Goal: Transaction & Acquisition: Purchase product/service

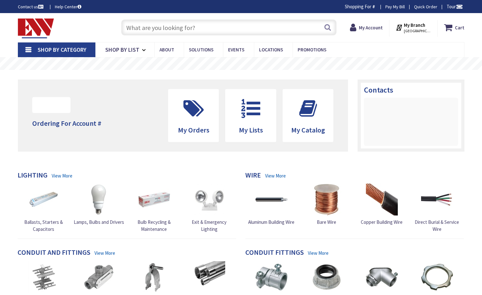
click at [168, 28] on input "text" at bounding box center [228, 27] width 215 height 16
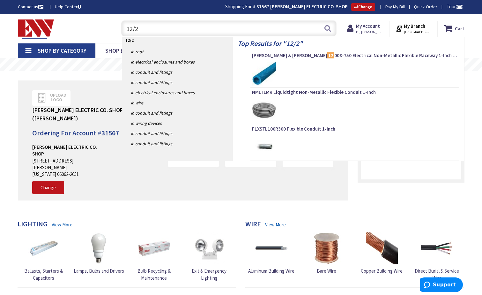
type input "12/2"
type input "CT-[GEOGRAPHIC_DATA], [GEOGRAPHIC_DATA]"
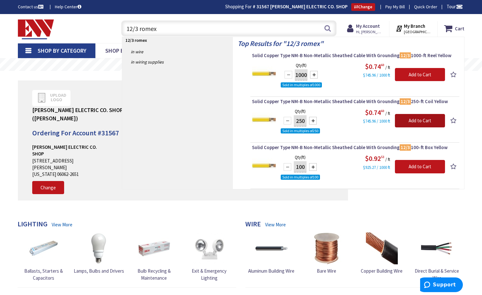
click at [418, 123] on input "Add to Cart" at bounding box center [420, 120] width 50 height 13
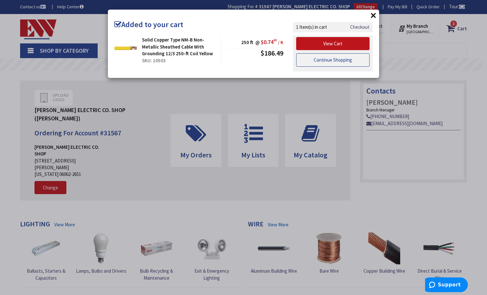
click at [330, 58] on link "Continue Shopping" at bounding box center [332, 59] width 73 height 13
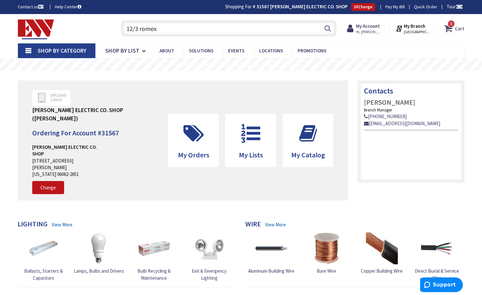
click at [454, 30] on icon at bounding box center [449, 28] width 11 height 11
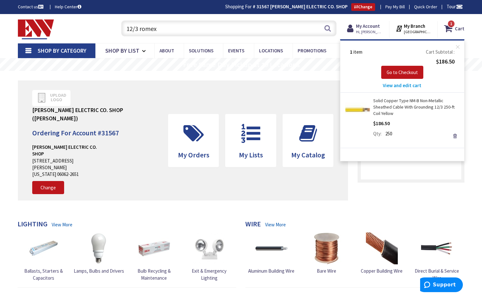
drag, startPoint x: 182, startPoint y: 31, endPoint x: 117, endPoint y: 28, distance: 65.5
click at [117, 28] on div "12/3 romex 12/3 romex Search 1" at bounding box center [227, 28] width 228 height 20
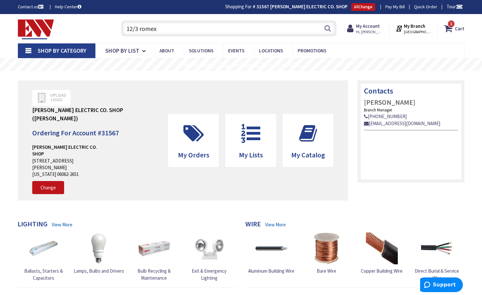
click at [174, 26] on input "12/3 romex" at bounding box center [228, 28] width 215 height 16
type input "1"
paste input "THQL1120DFP"
type input "THQL1120DFP"
click at [330, 28] on button "Search" at bounding box center [327, 28] width 8 height 14
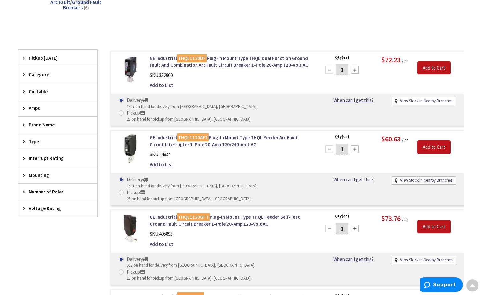
scroll to position [128, 0]
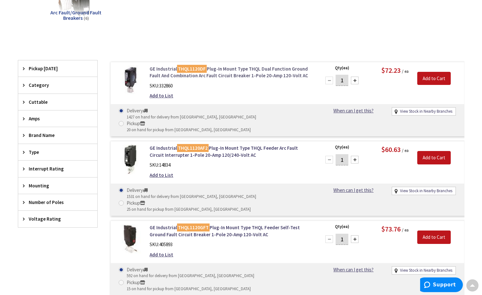
click at [233, 70] on link "GE Industrial THQL1120DF Plug-In Mount Type THQL Dual Function Ground Fault And…" at bounding box center [231, 72] width 162 height 14
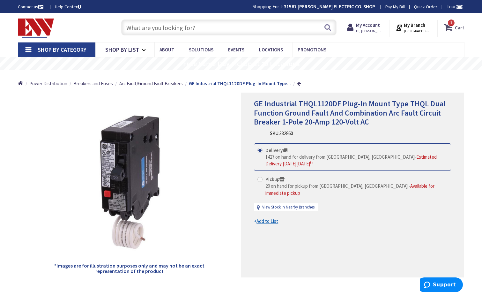
click at [455, 25] on icon at bounding box center [449, 27] width 11 height 11
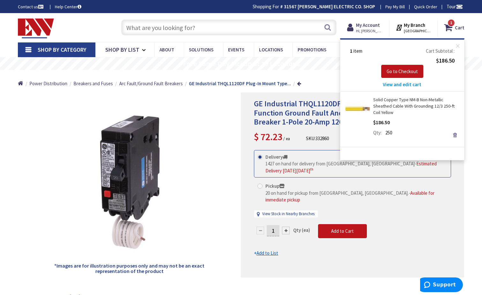
click at [222, 138] on div "*Images are for illustration purposes only and may not be an exact representati…" at bounding box center [129, 184] width 223 height 185
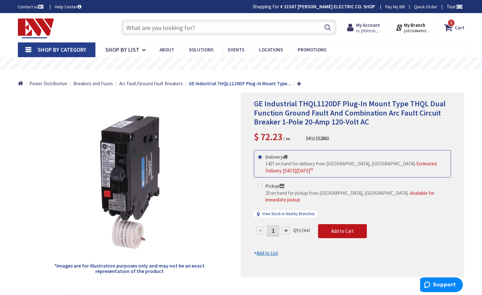
click at [258, 183] on span at bounding box center [259, 185] width 5 height 5
click at [259, 184] on input "Pickup 20 on hand for pickup from Bristol, CT. - Available for immediate pickup" at bounding box center [261, 186] width 4 height 4
radio input "true"
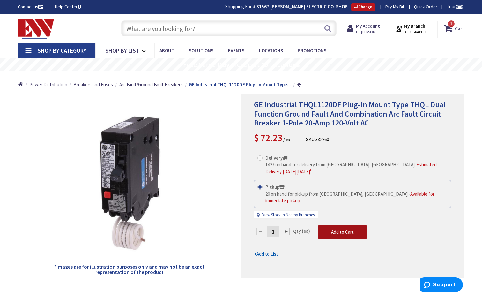
click at [331, 229] on span "Add to Cart" at bounding box center [342, 232] width 23 height 6
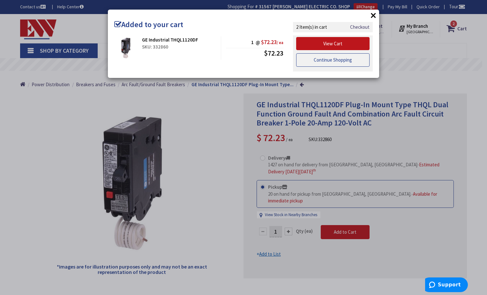
click at [331, 65] on link "Continue Shopping" at bounding box center [332, 59] width 73 height 13
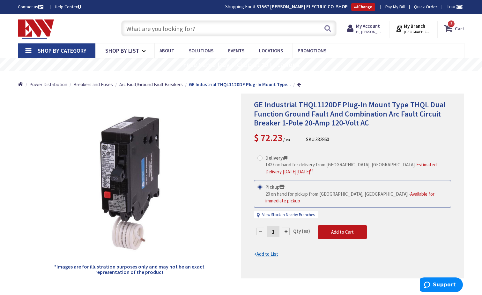
click at [445, 26] on icon at bounding box center [449, 28] width 11 height 11
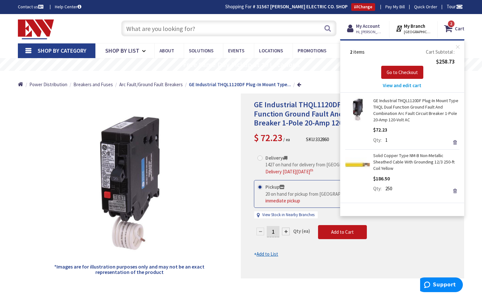
click at [394, 162] on link "Solid Copper Type NM-B Non-Metallic Sheathed Cable With Grounding 12/3 250-ft C…" at bounding box center [416, 161] width 86 height 19
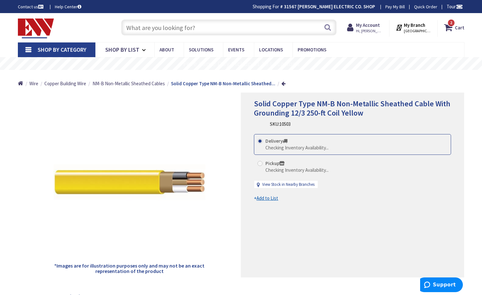
click at [259, 163] on span at bounding box center [259, 163] width 5 height 5
click at [259, 163] on input "Pickup Checking Inventory Availability..." at bounding box center [261, 163] width 4 height 4
radio input "true"
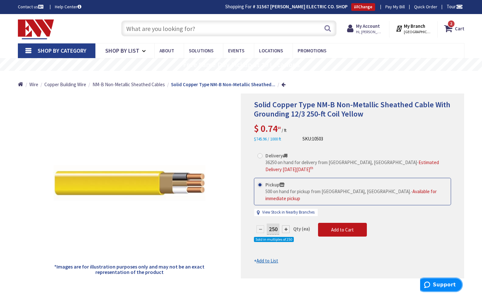
click at [439, 282] on span "Support" at bounding box center [444, 285] width 23 height 6
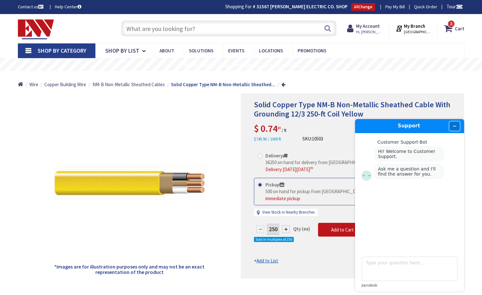
click at [450, 126] on button "Minimize widget" at bounding box center [454, 126] width 10 height 9
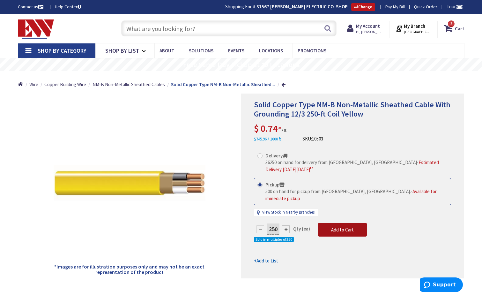
click at [343, 226] on span "Add to Cart" at bounding box center [342, 229] width 23 height 6
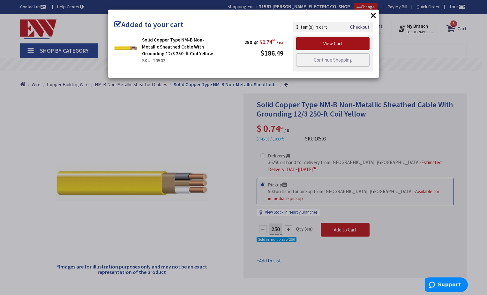
click at [337, 47] on link "View Cart" at bounding box center [332, 43] width 73 height 13
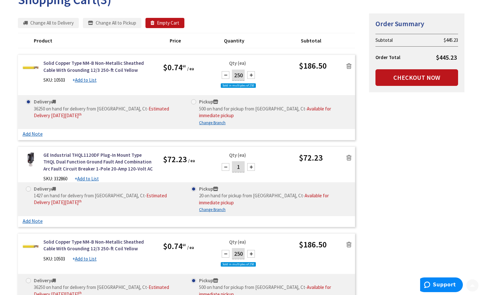
scroll to position [96, 0]
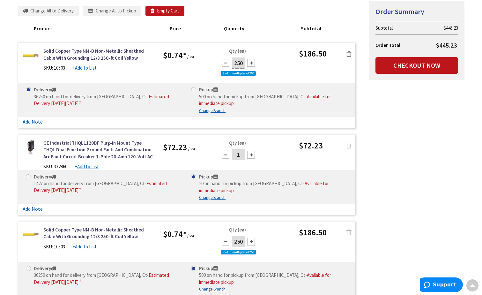
click at [348, 52] on icon at bounding box center [348, 54] width 5 height 6
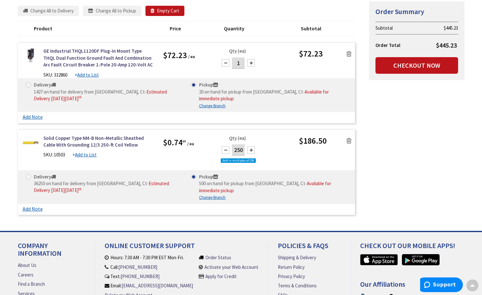
scroll to position [97, 0]
click at [419, 68] on link "Checkout Now" at bounding box center [416, 65] width 83 height 17
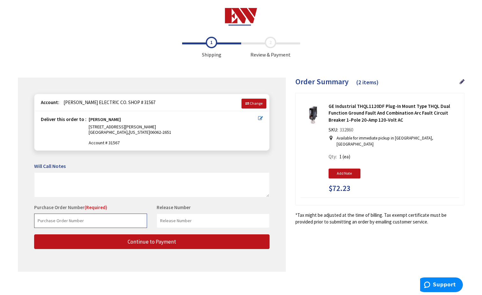
click at [97, 223] on input "text" at bounding box center [90, 220] width 113 height 14
type input "summa"
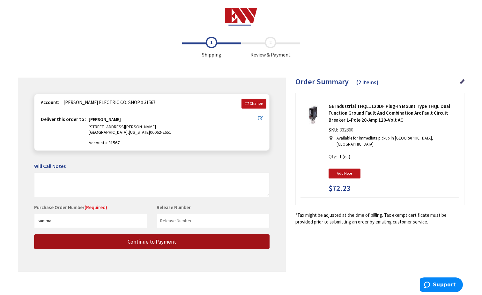
click at [164, 246] on button "Continue to Payment" at bounding box center [151, 241] width 235 height 15
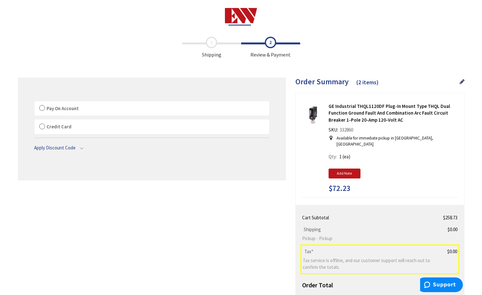
click at [42, 108] on label "Pay On Account" at bounding box center [151, 108] width 235 height 15
click at [34, 102] on input "Pay On Account" at bounding box center [34, 102] width 0 height 0
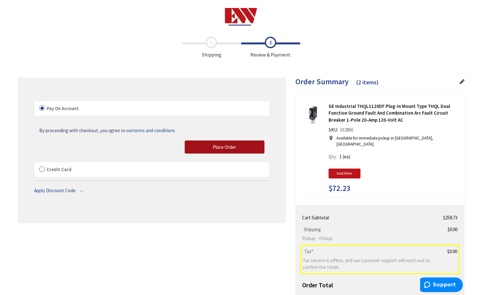
click at [236, 148] on button "Place Order" at bounding box center [225, 146] width 80 height 13
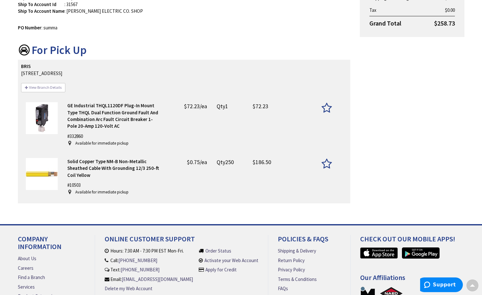
scroll to position [129, 0]
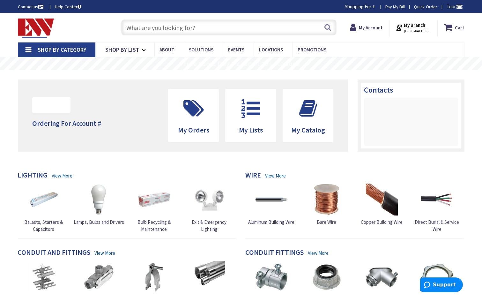
click at [170, 31] on input "text" at bounding box center [228, 27] width 215 height 16
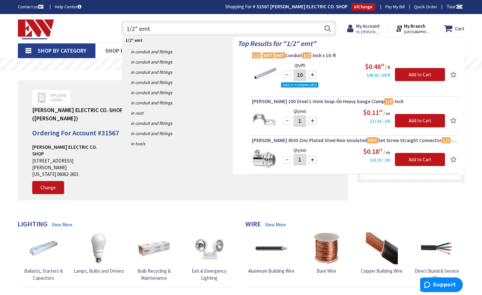
type input "1/2" emt"
click at [312, 75] on div at bounding box center [313, 75] width 8 height 8
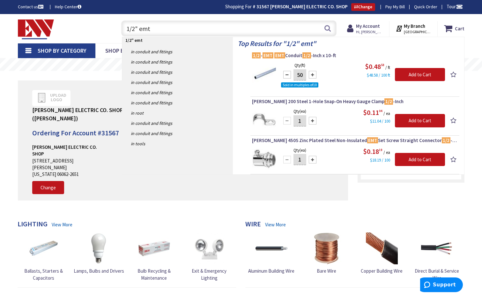
click at [312, 75] on div at bounding box center [313, 75] width 8 height 8
click at [287, 76] on div at bounding box center [287, 75] width 8 height 8
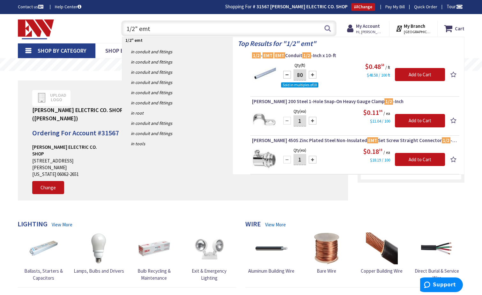
click at [287, 76] on div at bounding box center [287, 75] width 8 height 8
type input "60"
click at [414, 75] on input "Add to Cart" at bounding box center [420, 74] width 50 height 13
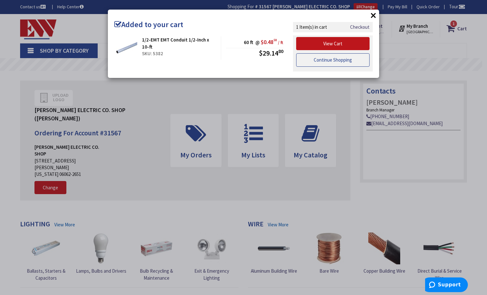
click at [333, 62] on link "Continue Shopping" at bounding box center [332, 59] width 73 height 13
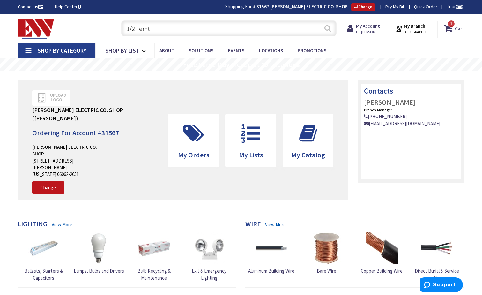
click at [325, 29] on button "Search" at bounding box center [327, 28] width 8 height 14
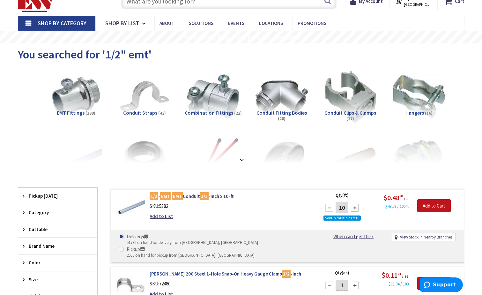
scroll to position [96, 0]
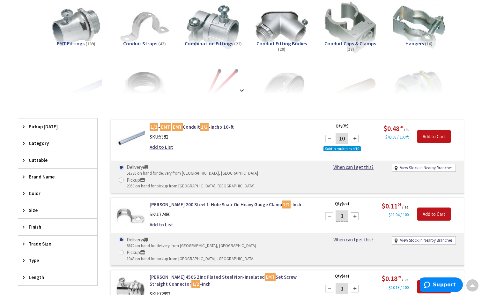
click at [357, 212] on div at bounding box center [355, 216] width 8 height 8
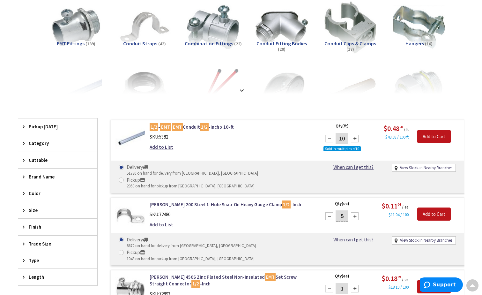
click at [357, 212] on div at bounding box center [355, 216] width 8 height 8
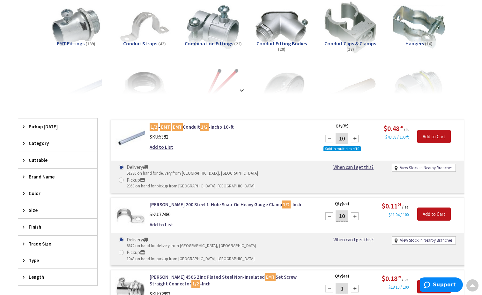
click at [357, 212] on div at bounding box center [355, 216] width 8 height 8
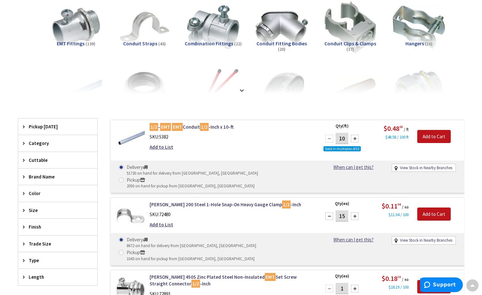
click at [357, 212] on div at bounding box center [355, 216] width 8 height 8
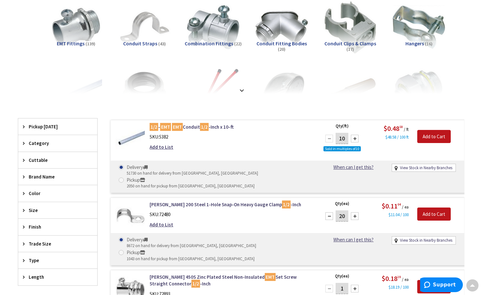
click at [357, 212] on div at bounding box center [355, 216] width 8 height 8
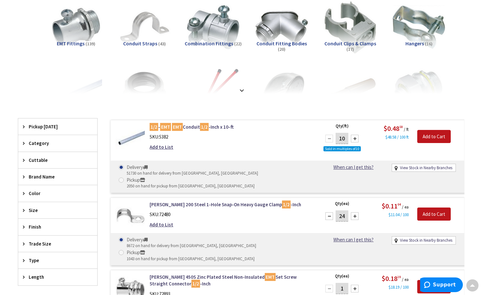
click at [357, 212] on div at bounding box center [355, 216] width 8 height 8
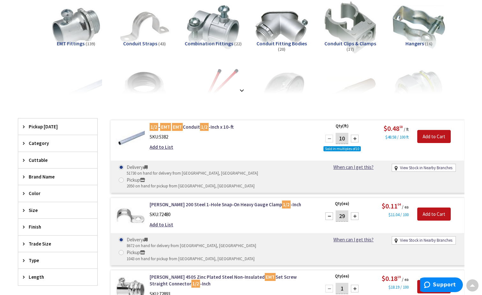
click at [357, 212] on div at bounding box center [355, 216] width 8 height 8
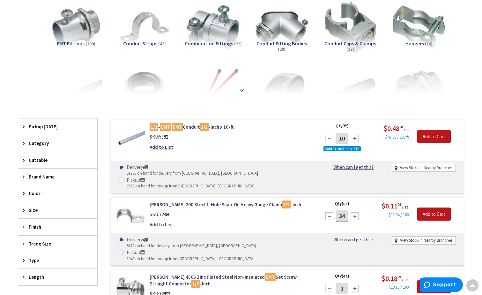
click at [357, 212] on div at bounding box center [355, 216] width 8 height 8
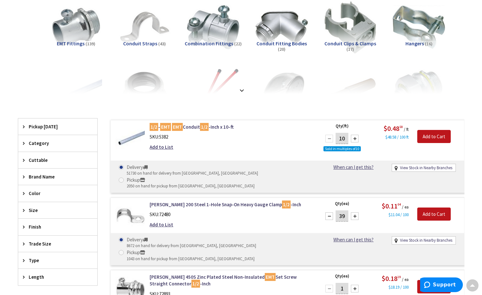
click at [357, 212] on div at bounding box center [355, 216] width 8 height 8
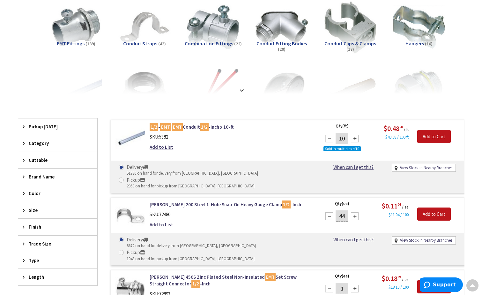
click at [357, 212] on div at bounding box center [355, 216] width 8 height 8
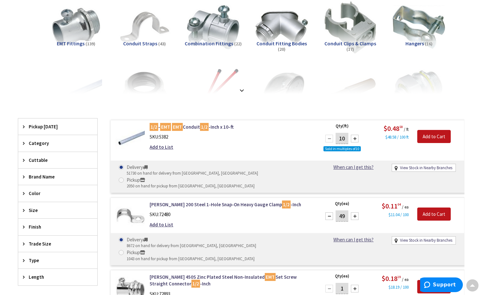
click at [357, 212] on div at bounding box center [355, 216] width 8 height 8
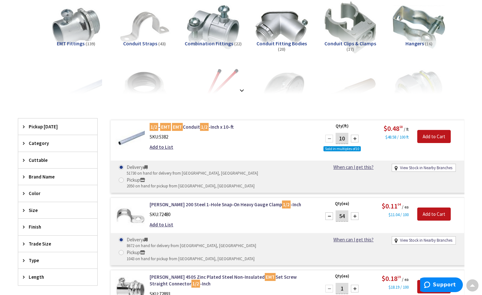
click at [354, 212] on div at bounding box center [355, 216] width 8 height 8
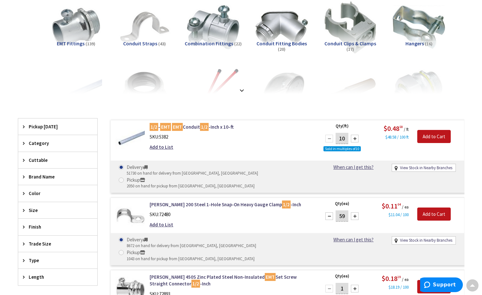
click at [354, 212] on div at bounding box center [355, 216] width 8 height 8
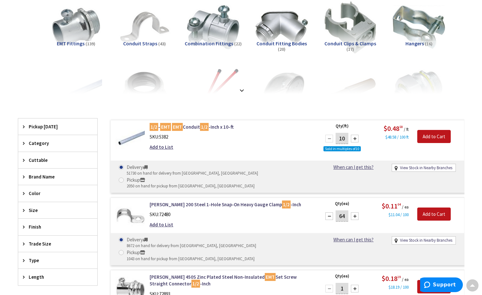
click at [354, 212] on div at bounding box center [355, 216] width 8 height 8
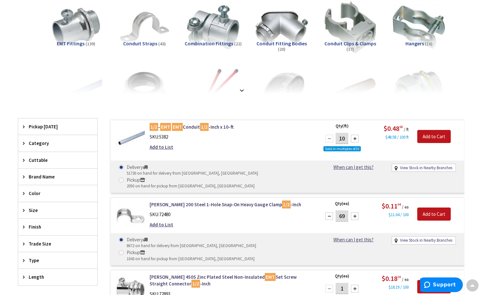
click at [354, 212] on div at bounding box center [355, 216] width 8 height 8
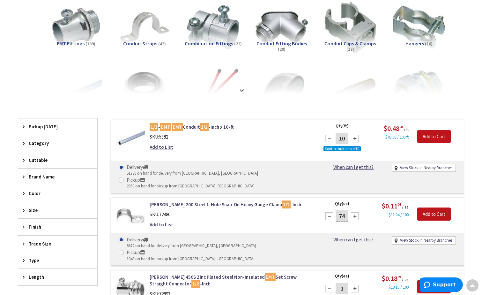
click at [354, 212] on div at bounding box center [355, 216] width 8 height 8
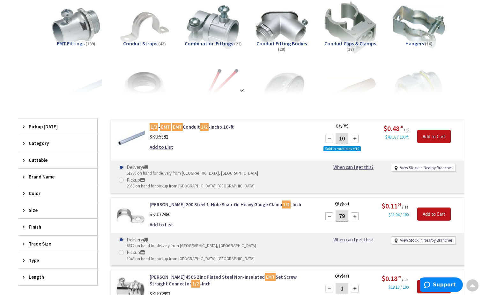
click at [354, 212] on div at bounding box center [355, 216] width 8 height 8
click at [353, 212] on div at bounding box center [355, 216] width 8 height 8
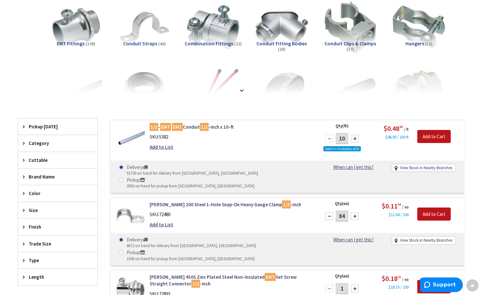
click at [353, 212] on div at bounding box center [355, 216] width 8 height 8
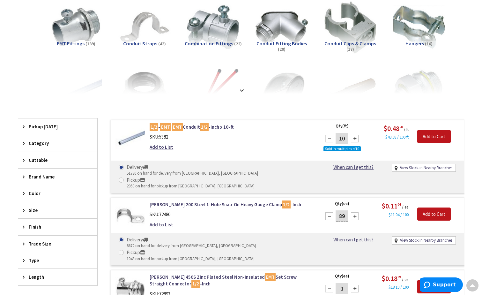
click at [353, 212] on div at bounding box center [355, 216] width 8 height 8
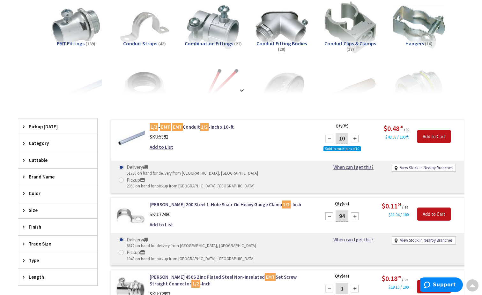
click at [353, 212] on div at bounding box center [355, 216] width 8 height 8
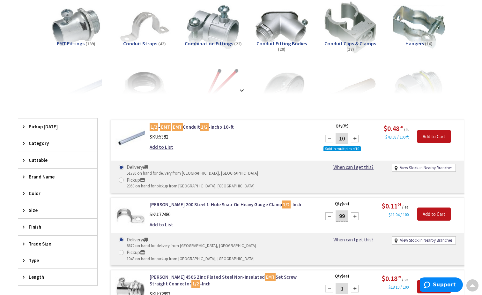
click at [353, 212] on div at bounding box center [355, 216] width 8 height 8
type input "100"
click at [430, 207] on input "Add to Cart" at bounding box center [433, 213] width 33 height 13
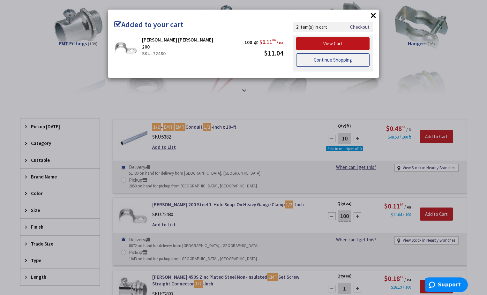
click at [333, 61] on link "Continue Shopping" at bounding box center [332, 59] width 73 height 13
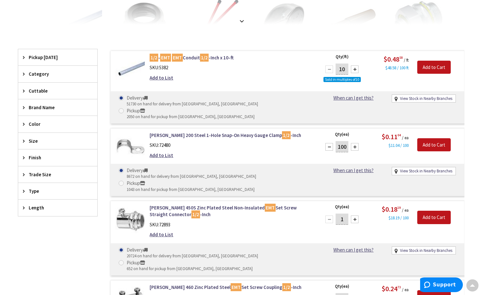
scroll to position [192, 0]
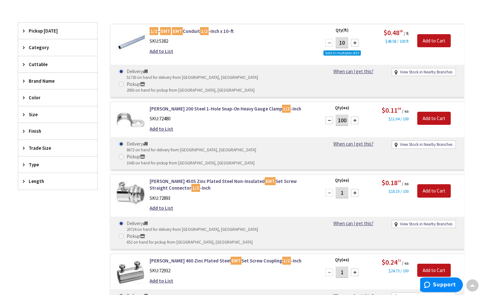
click at [353, 189] on div at bounding box center [355, 193] width 8 height 8
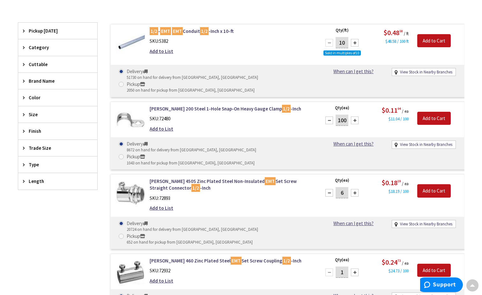
click at [353, 189] on div at bounding box center [355, 193] width 8 height 8
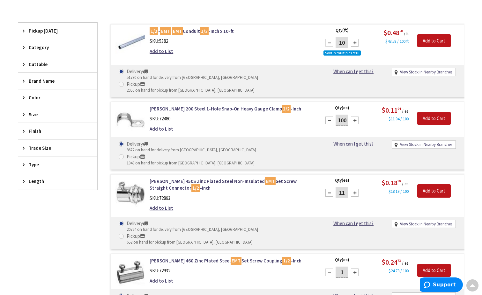
click at [353, 189] on div at bounding box center [355, 193] width 8 height 8
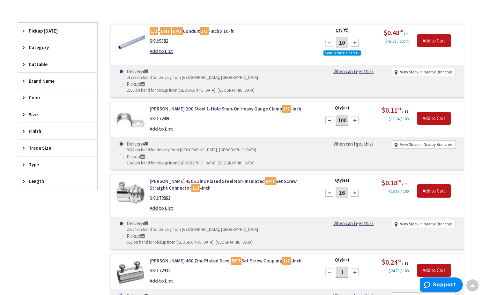
click at [353, 189] on div at bounding box center [355, 193] width 8 height 8
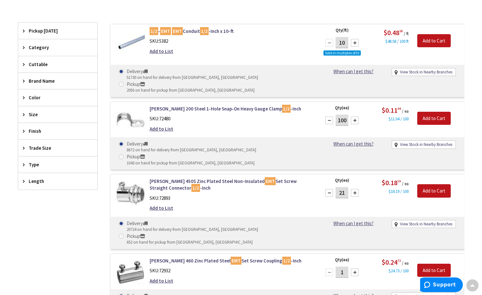
click at [353, 189] on div at bounding box center [355, 193] width 8 height 8
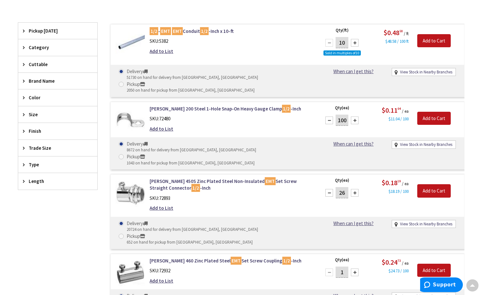
click at [353, 189] on div at bounding box center [355, 193] width 8 height 8
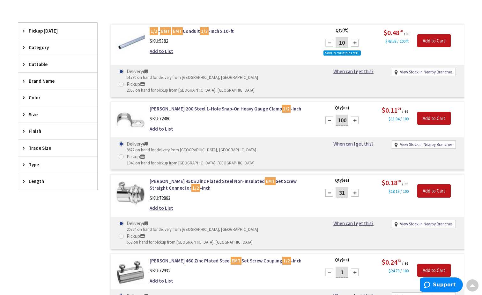
click at [353, 189] on div at bounding box center [355, 193] width 8 height 8
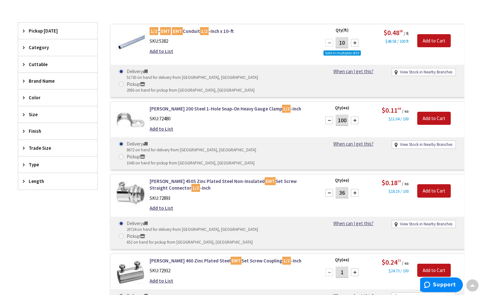
click at [353, 189] on div at bounding box center [355, 193] width 8 height 8
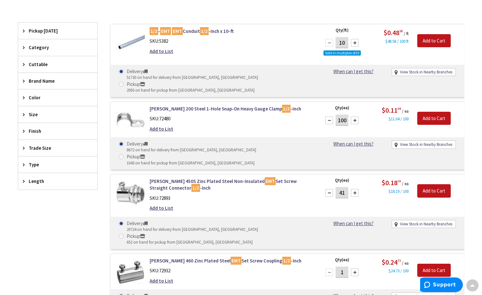
click at [353, 189] on div at bounding box center [355, 193] width 8 height 8
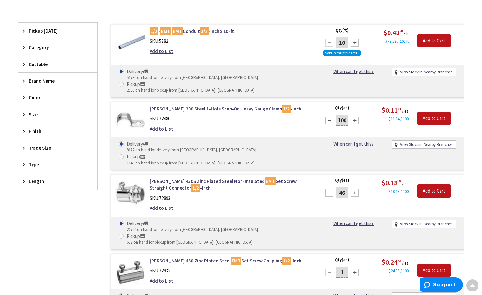
click at [353, 189] on div at bounding box center [355, 193] width 8 height 8
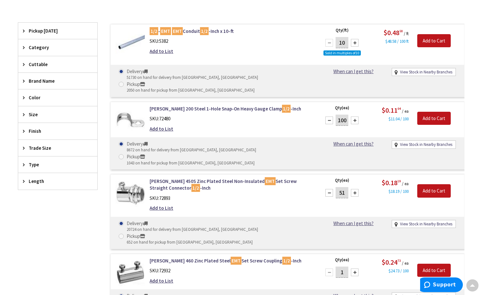
click at [353, 189] on div at bounding box center [355, 193] width 8 height 8
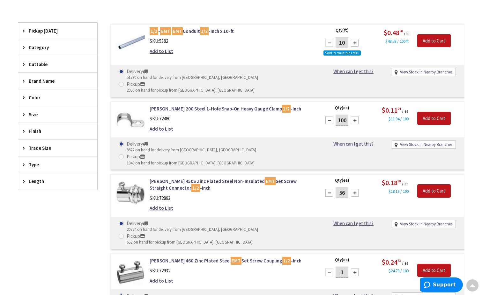
click at [353, 189] on div at bounding box center [355, 193] width 8 height 8
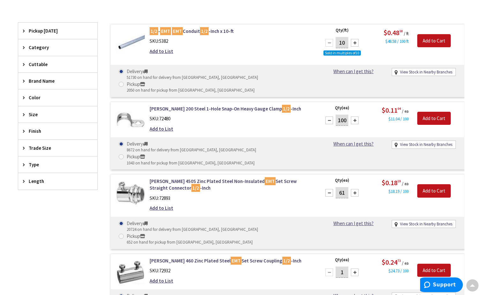
click at [353, 189] on div at bounding box center [355, 193] width 8 height 8
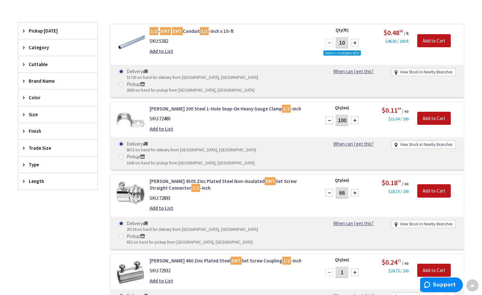
click at [353, 189] on div at bounding box center [355, 193] width 8 height 8
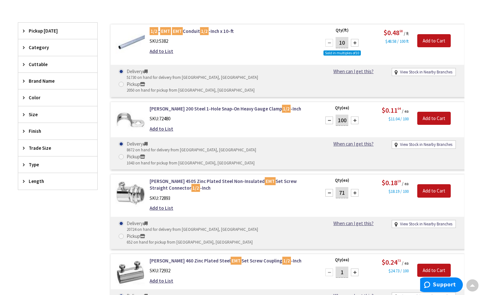
click at [353, 189] on div at bounding box center [355, 193] width 8 height 8
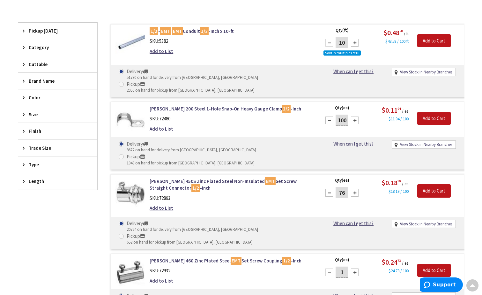
click at [353, 189] on div at bounding box center [355, 193] width 8 height 8
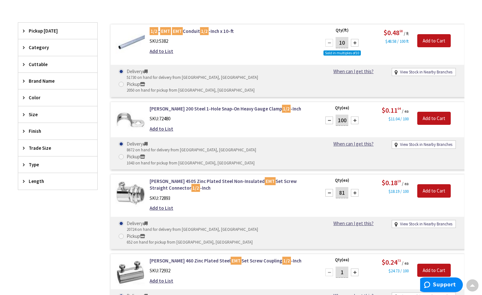
click at [353, 189] on div at bounding box center [355, 193] width 8 height 8
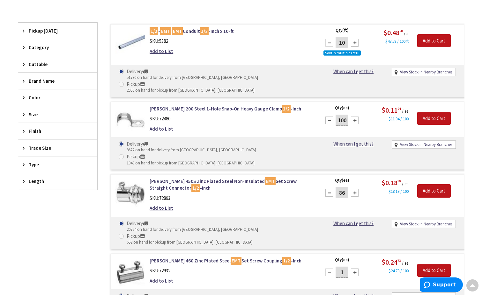
click at [353, 189] on div at bounding box center [355, 193] width 8 height 8
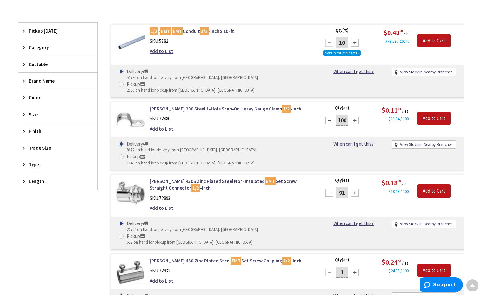
click at [353, 189] on div at bounding box center [355, 193] width 8 height 8
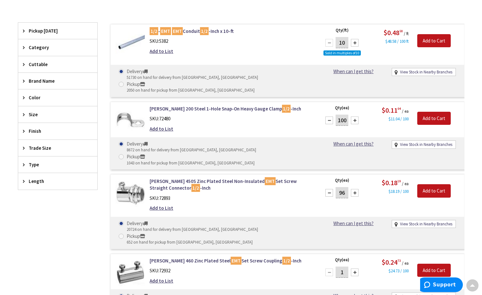
click at [353, 189] on div at bounding box center [355, 193] width 8 height 8
type input "100"
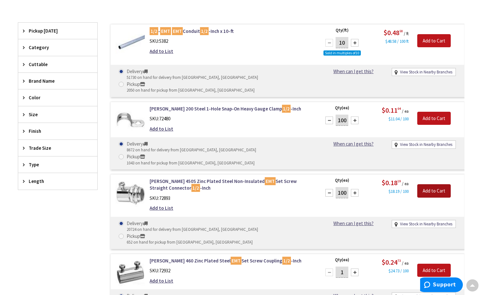
click at [430, 184] on input "Add to Cart" at bounding box center [433, 190] width 33 height 13
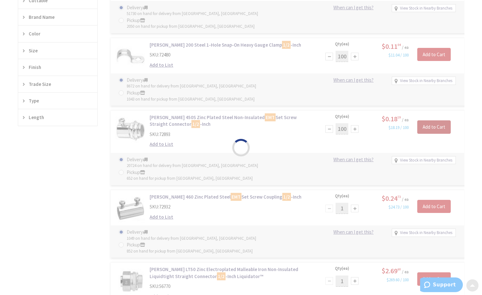
scroll to position [288, 0]
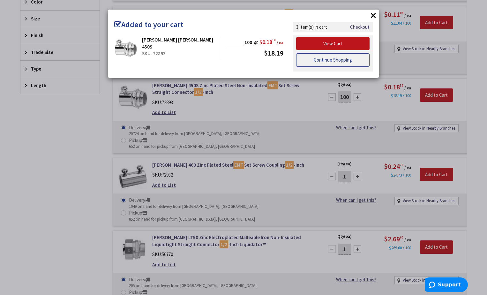
click at [330, 64] on link "Continue Shopping" at bounding box center [332, 59] width 73 height 13
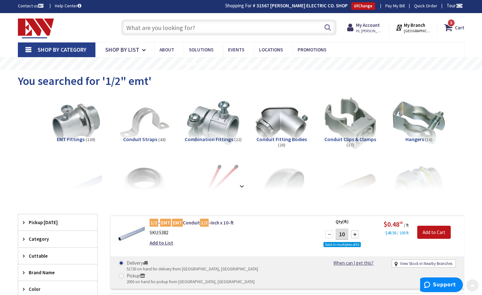
scroll to position [0, 0]
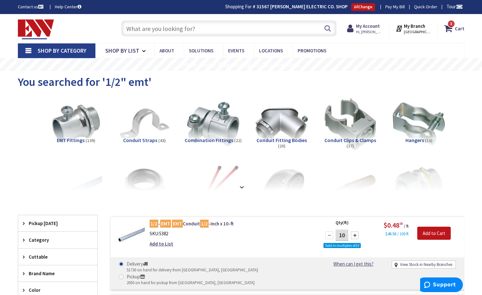
click at [150, 30] on input "text" at bounding box center [228, 28] width 215 height 16
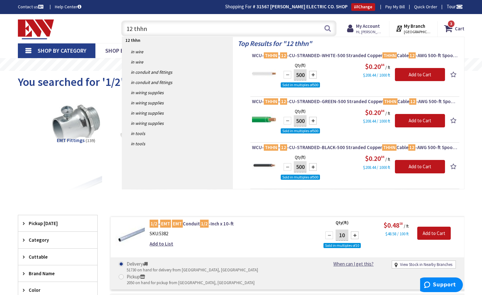
type input "12 thhn"
click at [314, 76] on div at bounding box center [313, 75] width 8 height 8
type input "1500"
click at [426, 78] on input "Add to Cart" at bounding box center [420, 74] width 50 height 13
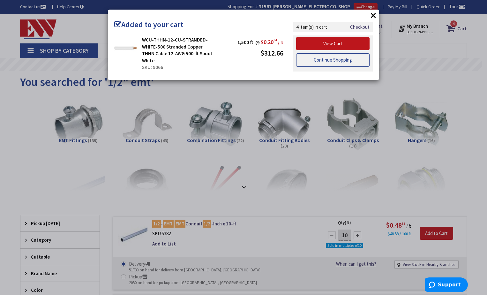
click at [325, 58] on link "Continue Shopping" at bounding box center [332, 59] width 73 height 13
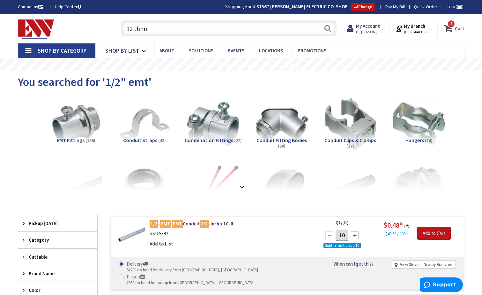
click at [448, 27] on icon at bounding box center [449, 28] width 11 height 11
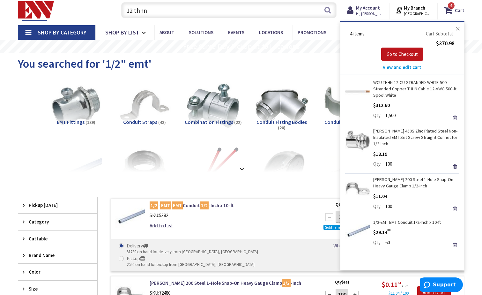
scroll to position [64, 0]
